Goal: Communication & Community: Ask a question

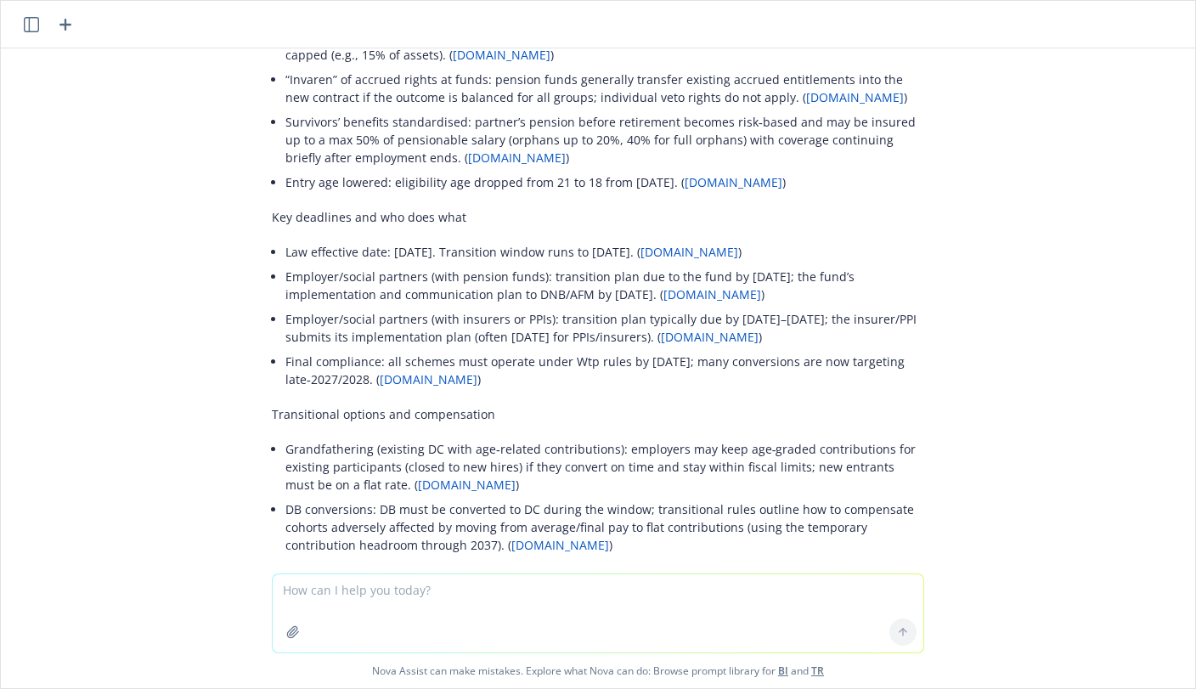
click at [322, 614] on textarea at bounding box center [598, 613] width 651 height 78
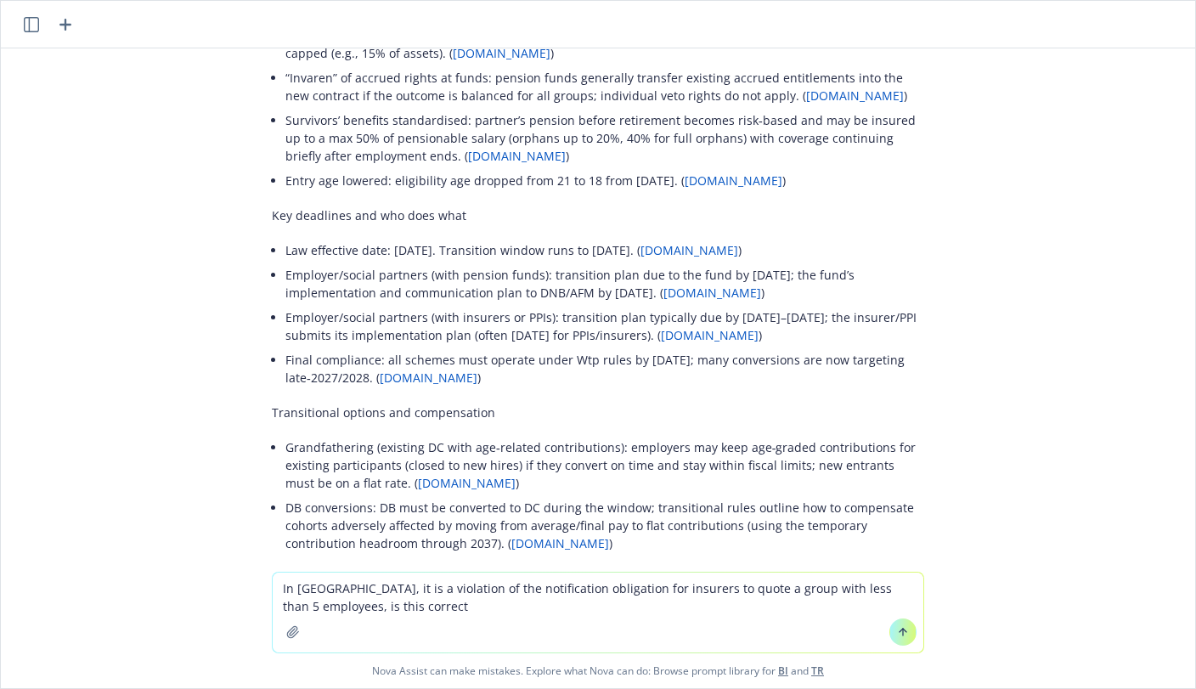
type textarea "In [GEOGRAPHIC_DATA], it is a violation of the notification obligation for insu…"
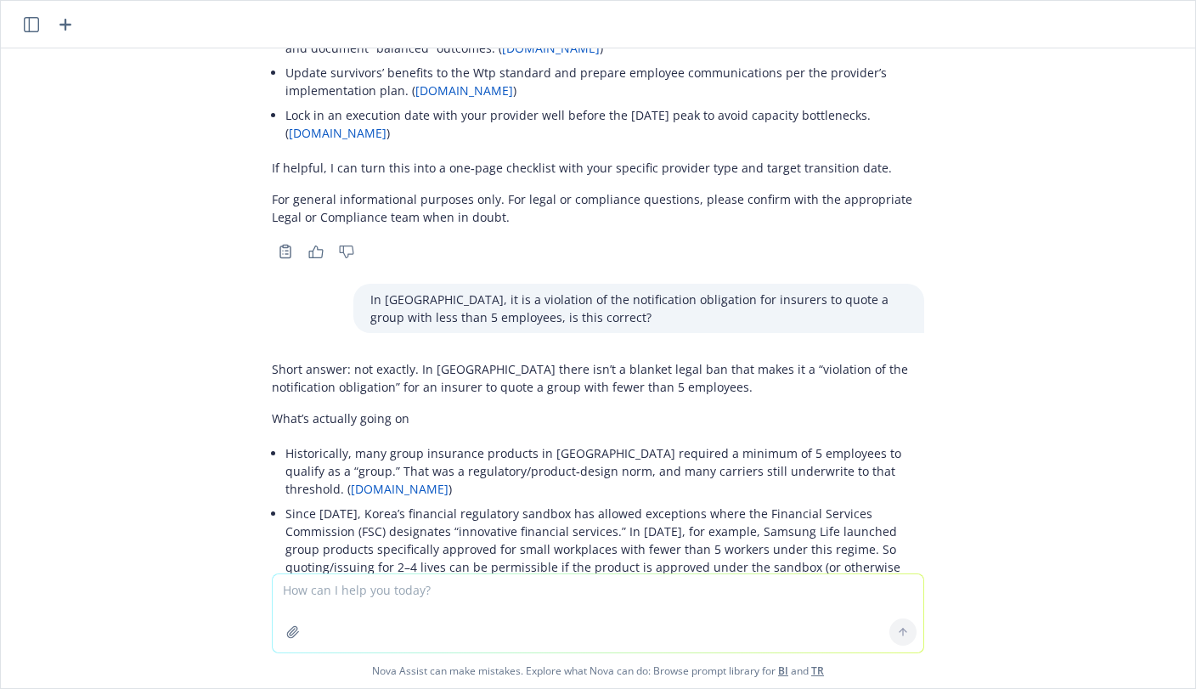
scroll to position [16354, 0]
